Goal: Task Accomplishment & Management: Manage account settings

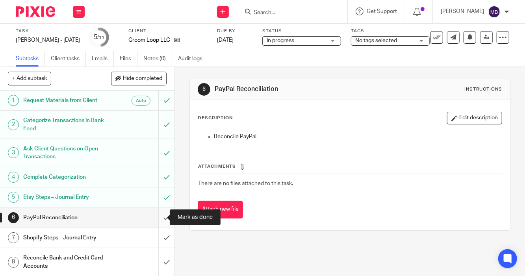
click at [156, 218] on input "submit" at bounding box center [87, 218] width 175 height 20
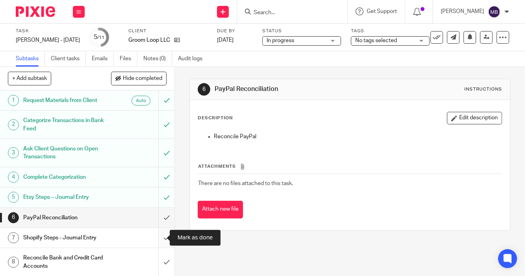
click at [157, 236] on input "submit" at bounding box center [87, 238] width 175 height 20
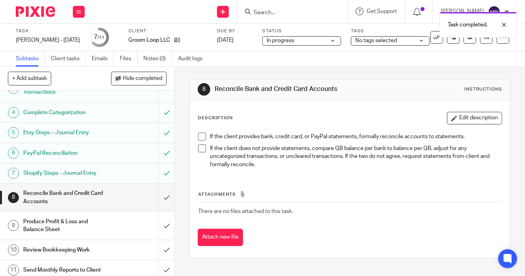
scroll to position [68, 0]
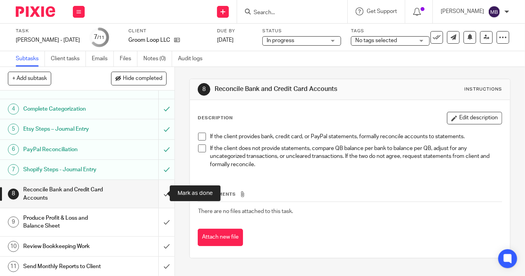
click at [156, 193] on input "submit" at bounding box center [87, 194] width 175 height 28
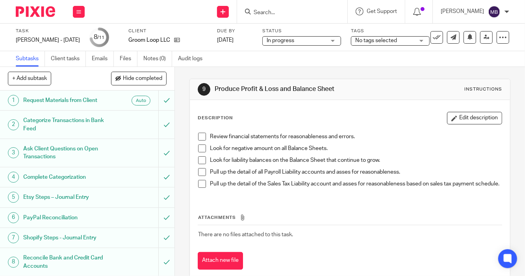
scroll to position [68, 0]
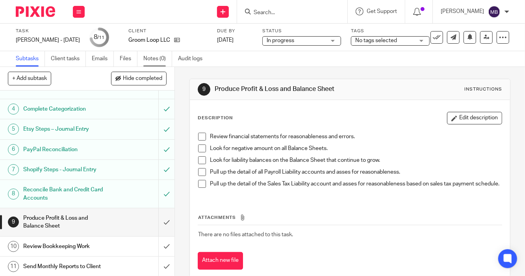
click at [150, 58] on link "Notes (0)" at bounding box center [157, 58] width 29 height 15
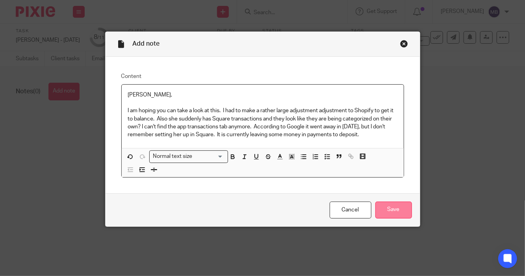
click at [402, 212] on input "Save" at bounding box center [393, 210] width 37 height 17
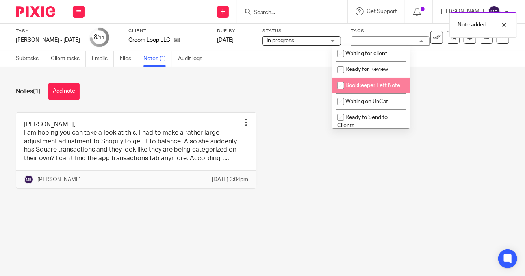
click at [342, 85] on input "checkbox" at bounding box center [340, 85] width 15 height 15
checkbox input "true"
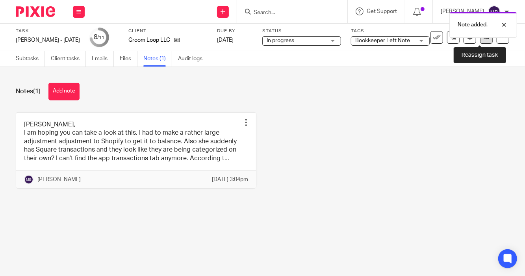
click at [484, 40] on link at bounding box center [486, 37] width 13 height 13
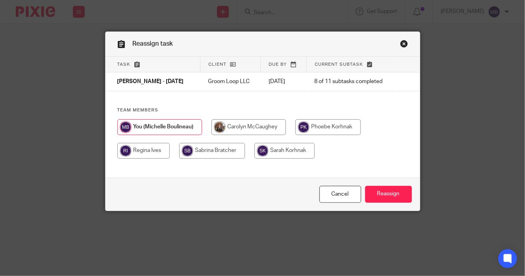
click at [295, 151] on input "radio" at bounding box center [285, 151] width 60 height 16
radio input "true"
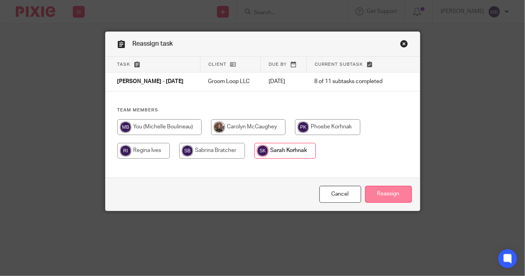
click at [385, 199] on input "Reassign" at bounding box center [388, 194] width 47 height 17
